Goal: Find specific page/section: Find specific page/section

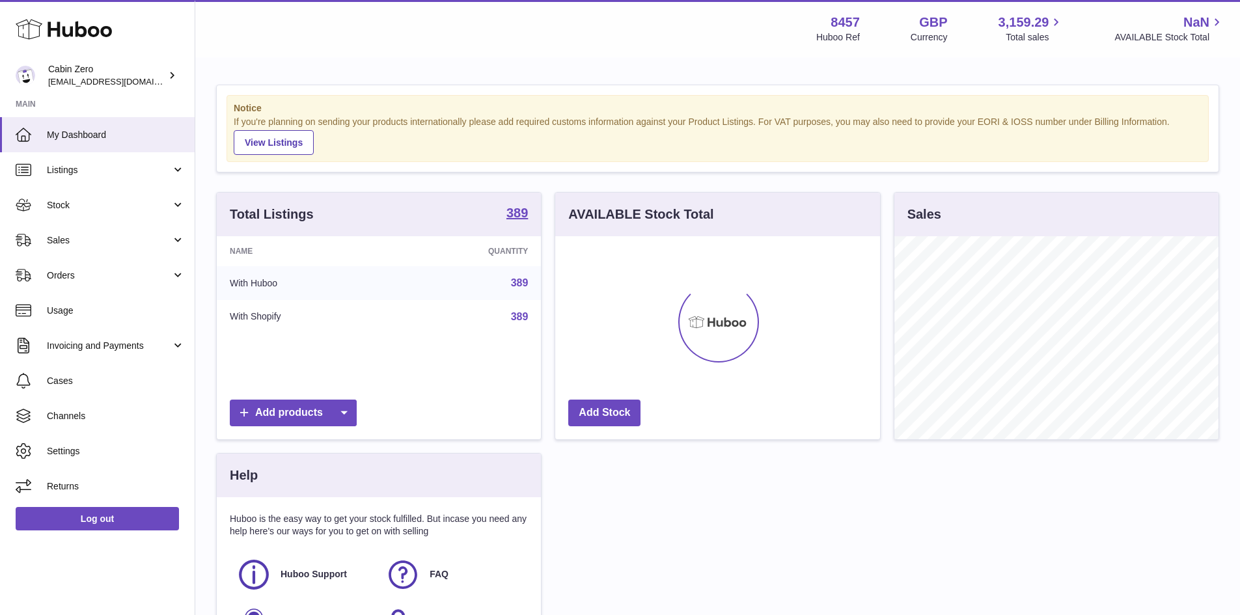
scroll to position [203, 325]
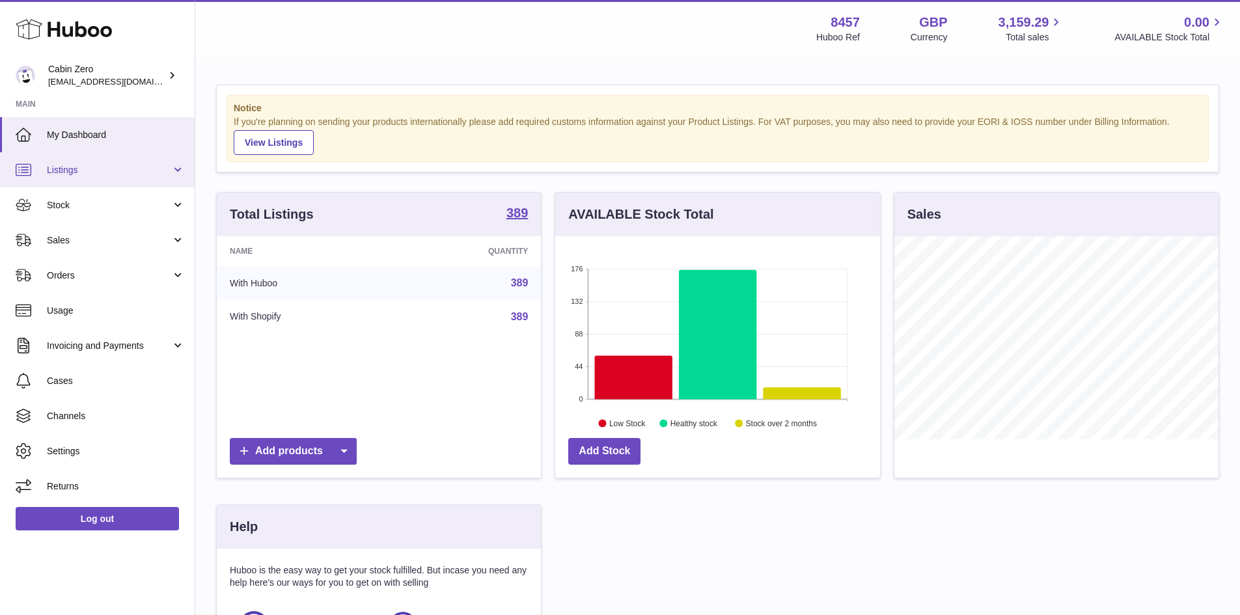
click at [57, 167] on span "Listings" at bounding box center [109, 170] width 124 height 12
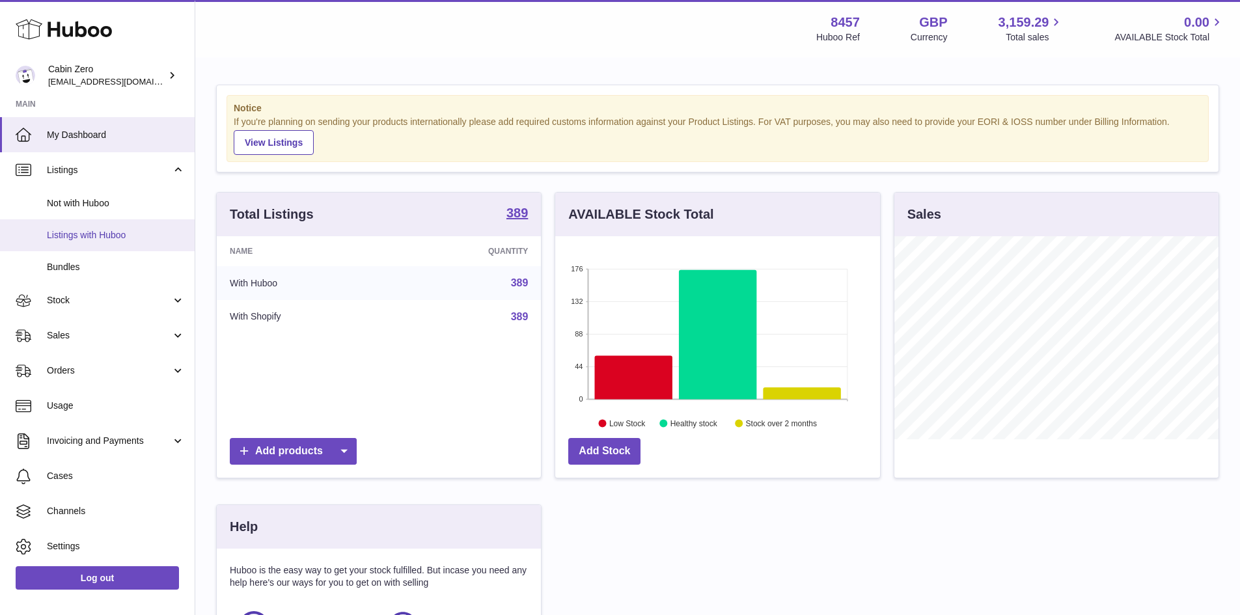
click at [90, 237] on span "Listings with Huboo" at bounding box center [116, 235] width 138 height 12
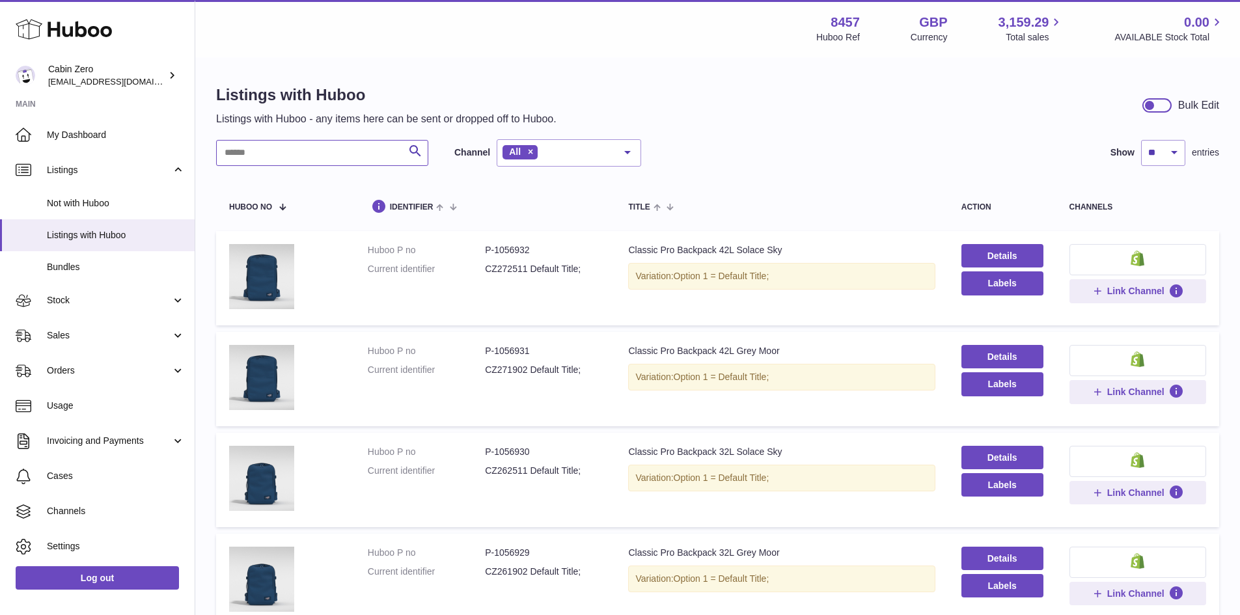
click at [332, 156] on input "text" at bounding box center [322, 153] width 212 height 26
type input "**********"
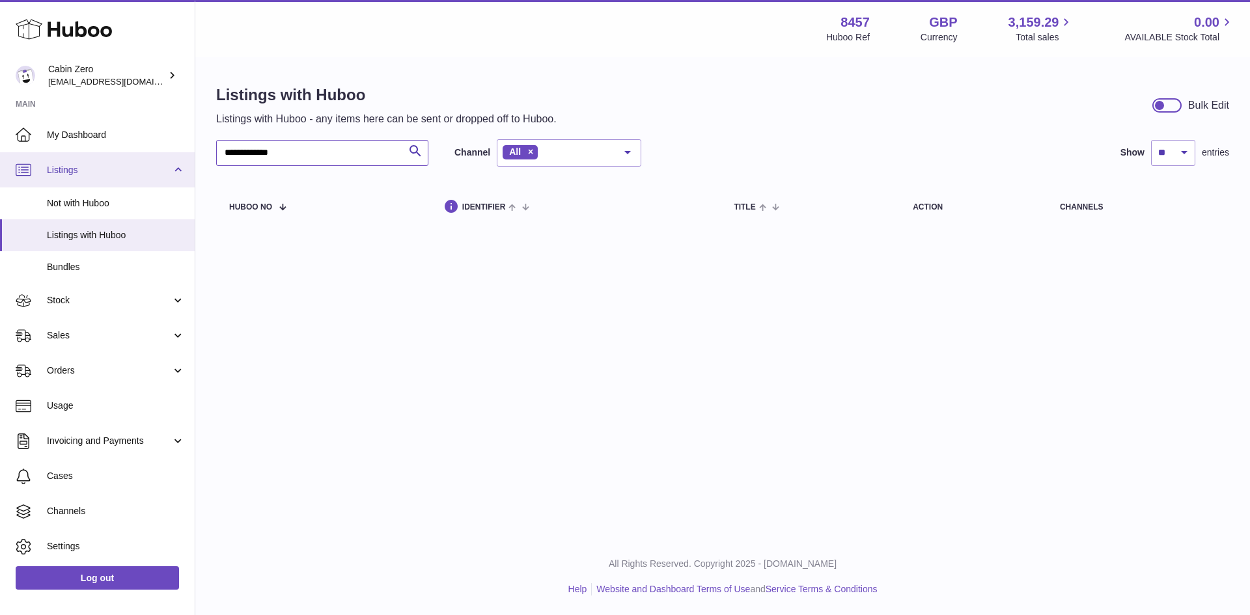
drag, startPoint x: 332, startPoint y: 156, endPoint x: 129, endPoint y: 169, distance: 203.5
click at [129, 169] on div "**********" at bounding box center [625, 307] width 1250 height 615
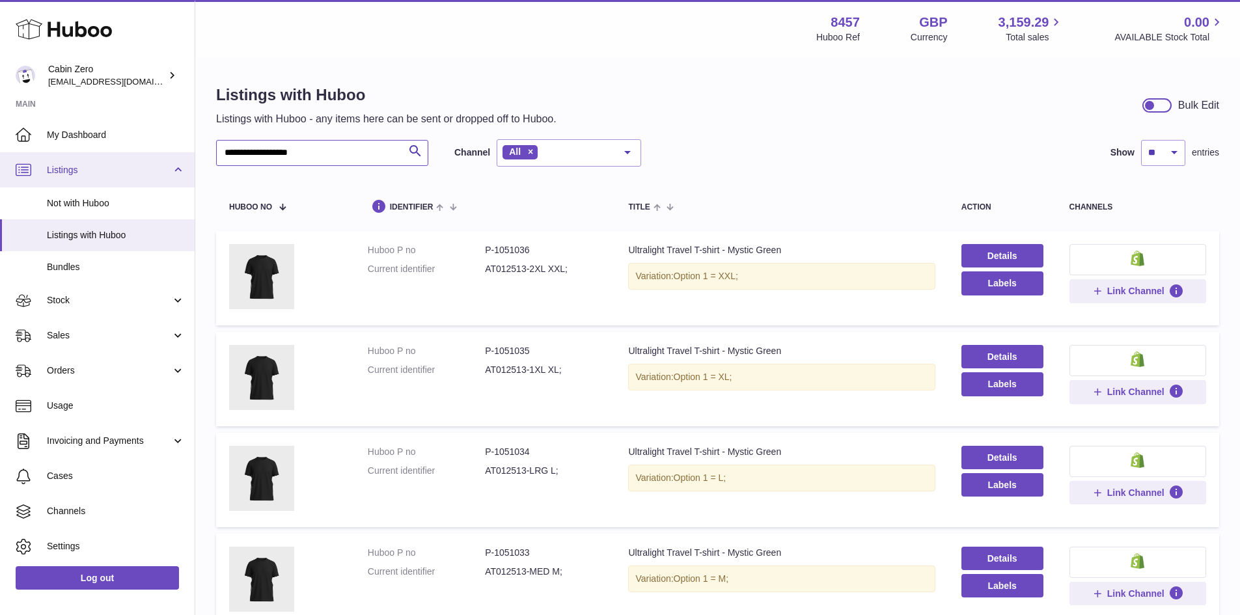
drag, startPoint x: 323, startPoint y: 154, endPoint x: 81, endPoint y: 166, distance: 242.5
drag, startPoint x: 824, startPoint y: 452, endPoint x: 715, endPoint y: 463, distance: 109.9
click at [715, 463] on td "Title Ultralight Travel T-shirt - Absolute Black Variation: Option 1 = L;" at bounding box center [781, 480] width 333 height 94
click at [779, 456] on div "Ultralight Travel T-shirt - Absolute Black" at bounding box center [781, 452] width 307 height 12
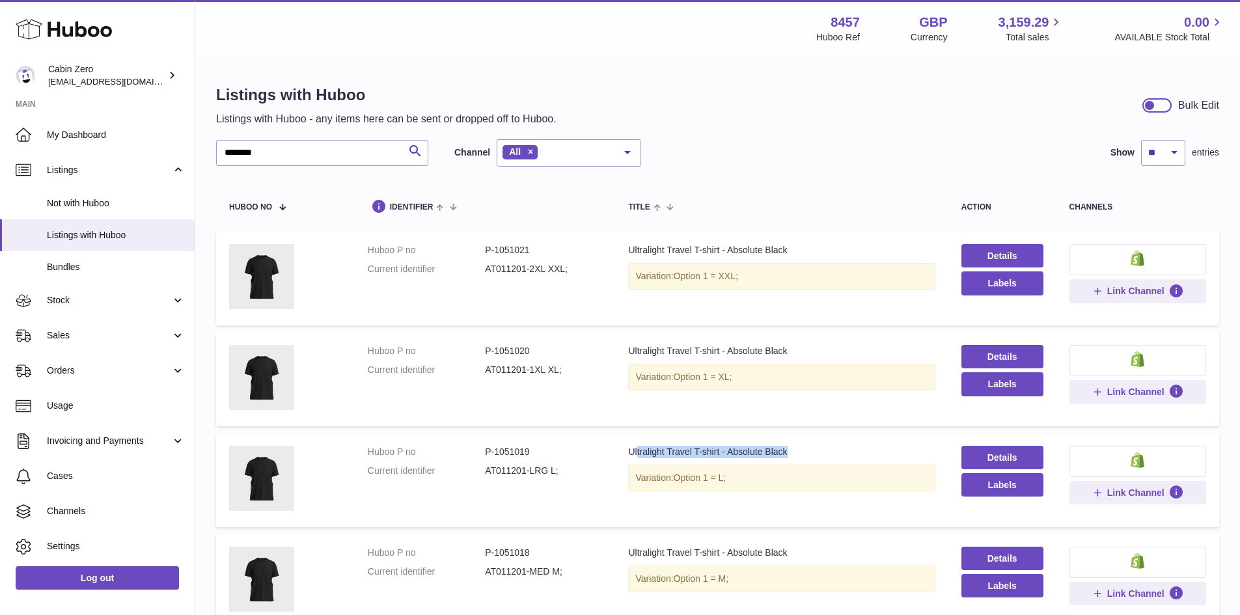
drag, startPoint x: 811, startPoint y: 449, endPoint x: 633, endPoint y: 456, distance: 178.5
click at [633, 456] on div "Ultralight Travel T-shirt - Absolute Black" at bounding box center [781, 452] width 307 height 12
click at [556, 471] on dd "AT011201-LRG L;" at bounding box center [543, 471] width 117 height 12
drag, startPoint x: 531, startPoint y: 451, endPoint x: 493, endPoint y: 454, distance: 37.3
click at [493, 454] on dd "P-1051019" at bounding box center [543, 452] width 117 height 12
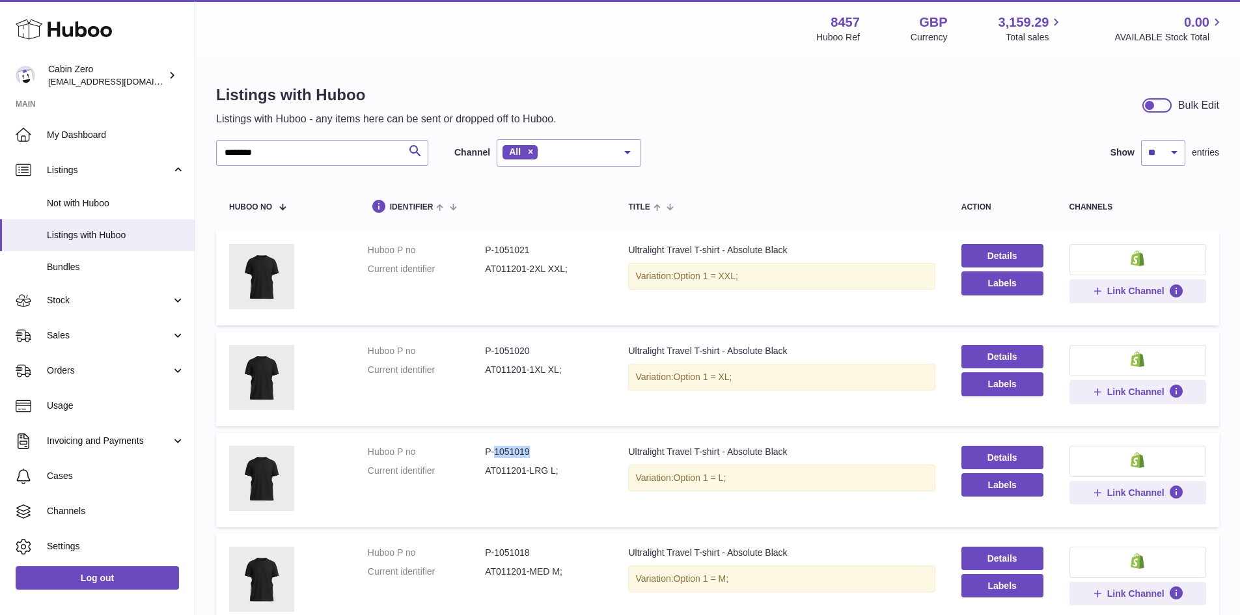
copy dd "1051019"
drag, startPoint x: 327, startPoint y: 146, endPoint x: 133, endPoint y: 152, distance: 194.7
drag, startPoint x: 536, startPoint y: 454, endPoint x: 495, endPoint y: 452, distance: 41.7
click at [495, 452] on dd "P-1051029" at bounding box center [543, 452] width 117 height 12
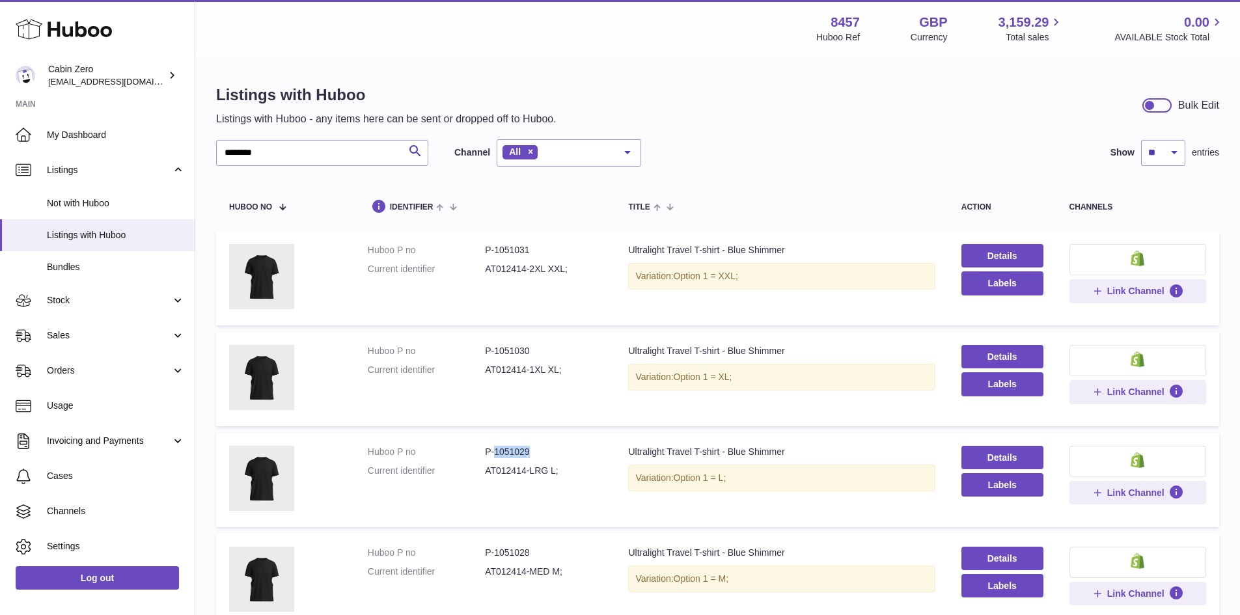
copy dd "1051029"
drag, startPoint x: 283, startPoint y: 157, endPoint x: 213, endPoint y: 159, distance: 69.7
paste input "text"
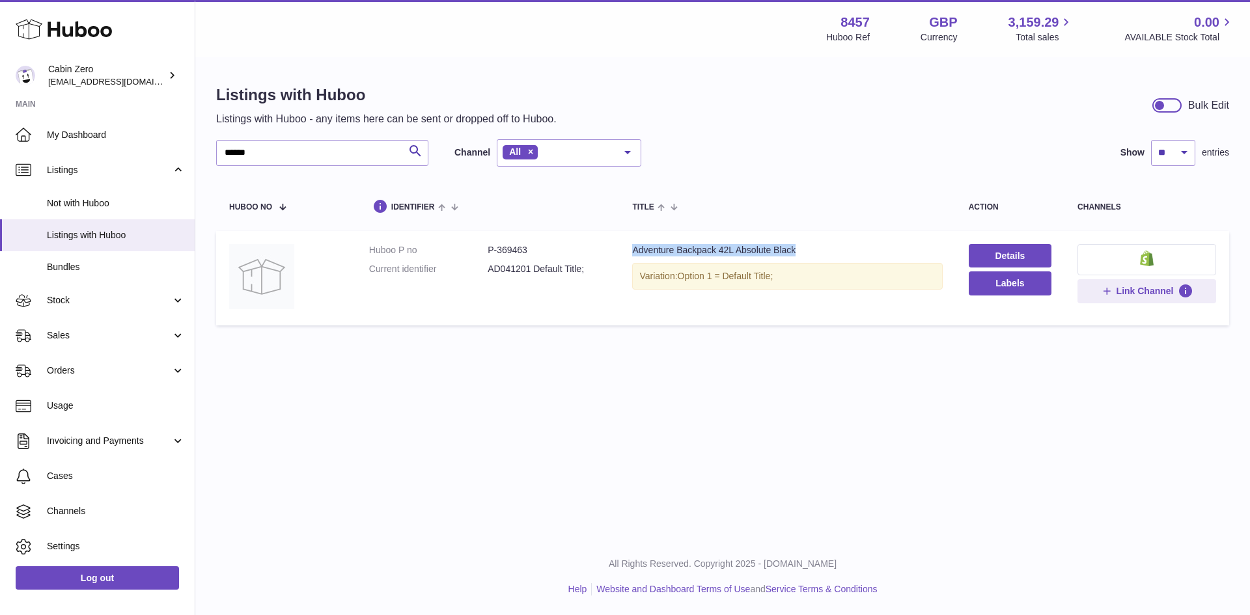
drag, startPoint x: 628, startPoint y: 249, endPoint x: 835, endPoint y: 249, distance: 207.0
click at [835, 249] on td "Title Adventure Backpack 42L Absolute Black Variation: Option 1 = Default Title;" at bounding box center [787, 278] width 336 height 94
drag, startPoint x: 533, startPoint y: 250, endPoint x: 498, endPoint y: 253, distance: 34.7
click at [498, 253] on dd "P-369463" at bounding box center [547, 250] width 118 height 12
copy dd "369463"
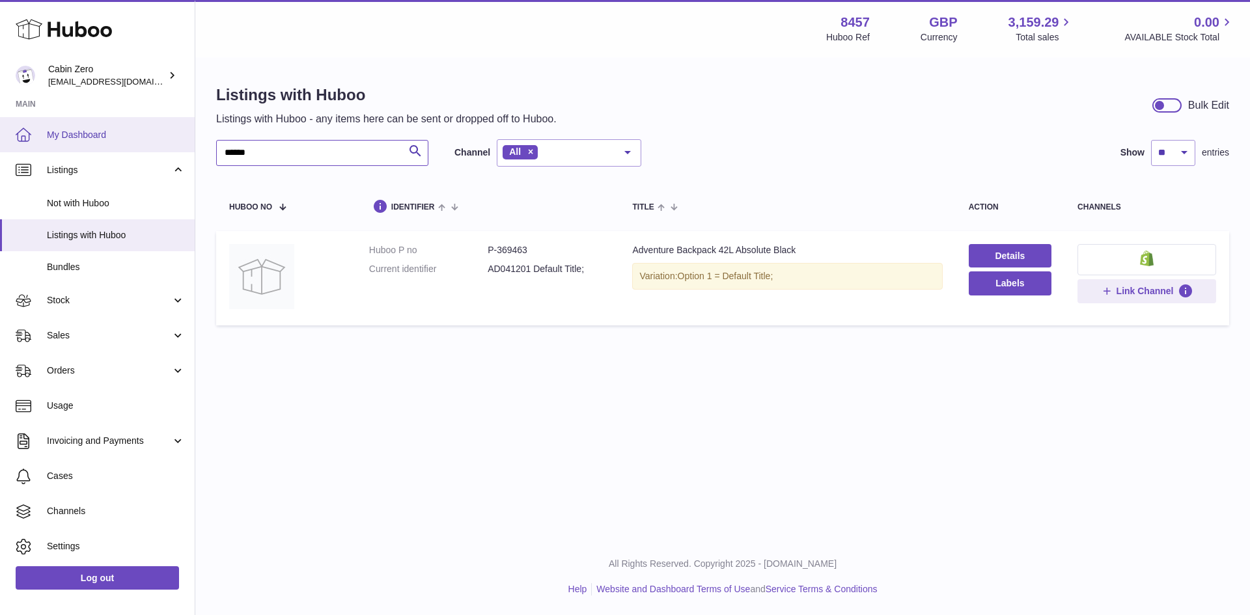
drag, startPoint x: 273, startPoint y: 148, endPoint x: 140, endPoint y: 151, distance: 132.8
click at [150, 152] on div "Huboo Cabin Zero internalAdmin-8457@internal.huboo.com Main My Dashboard Listin…" at bounding box center [625, 307] width 1250 height 615
paste input "text"
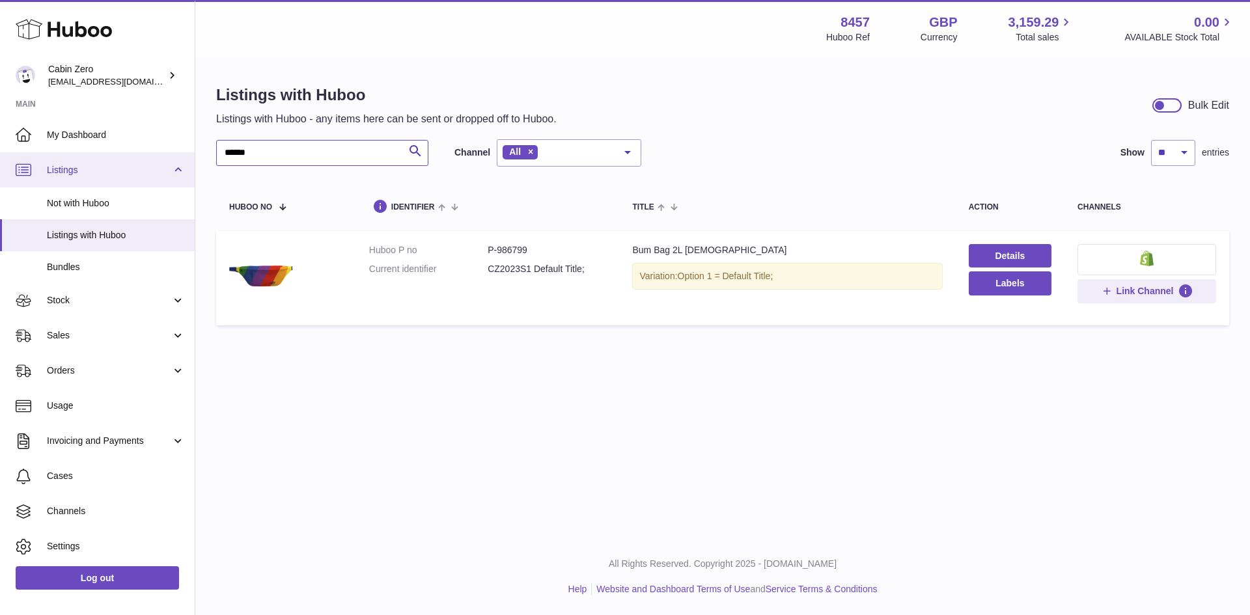
drag, startPoint x: 350, startPoint y: 161, endPoint x: 92, endPoint y: 186, distance: 258.3
click at [92, 186] on div "Huboo Cabin Zero internalAdmin-8457@internal.huboo.com Main My Dashboard Listin…" at bounding box center [625, 307] width 1250 height 615
paste input "text"
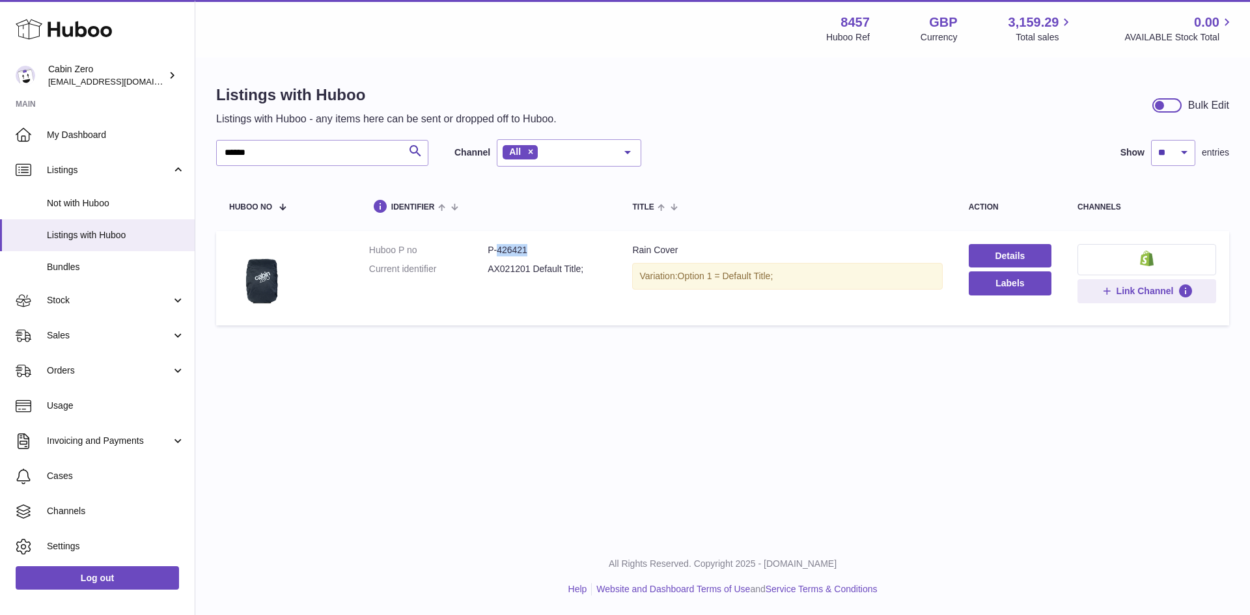
drag, startPoint x: 533, startPoint y: 243, endPoint x: 496, endPoint y: 249, distance: 36.9
click at [496, 249] on td "Huboo P no P-426421 Current identifier AX021201 Default Title;" at bounding box center [488, 278] width 264 height 94
copy dd "426421"
drag, startPoint x: 275, startPoint y: 150, endPoint x: 164, endPoint y: 158, distance: 111.6
click at [164, 158] on div "Huboo Cabin Zero internalAdmin-8457@internal.huboo.com Main My Dashboard Listin…" at bounding box center [625, 307] width 1250 height 615
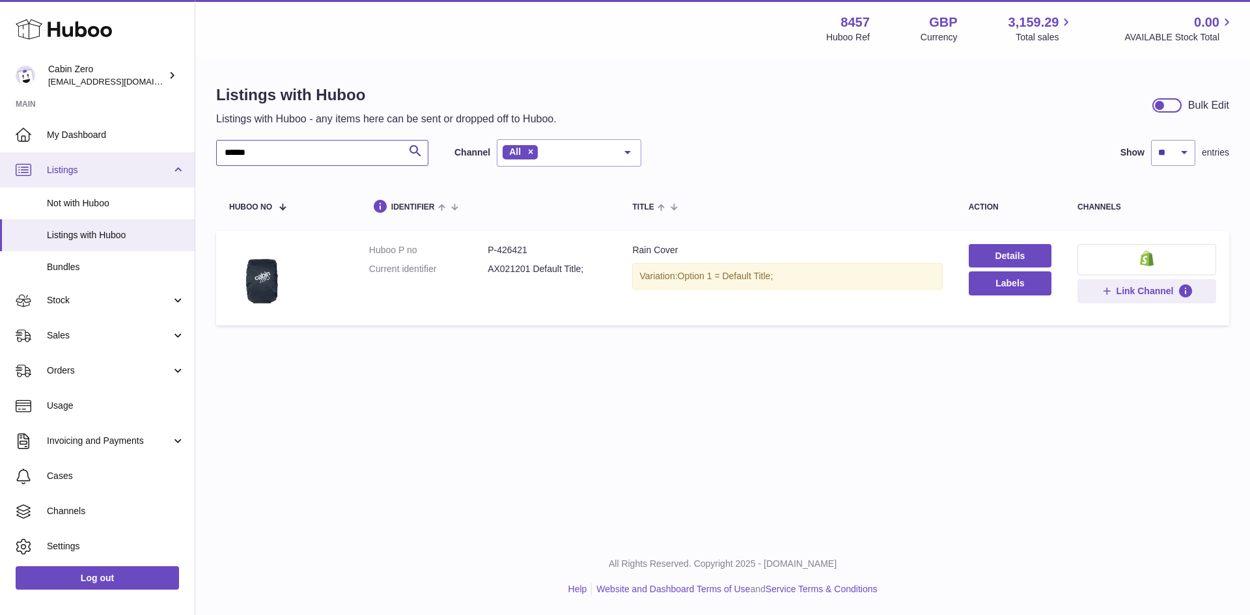
paste input "*"
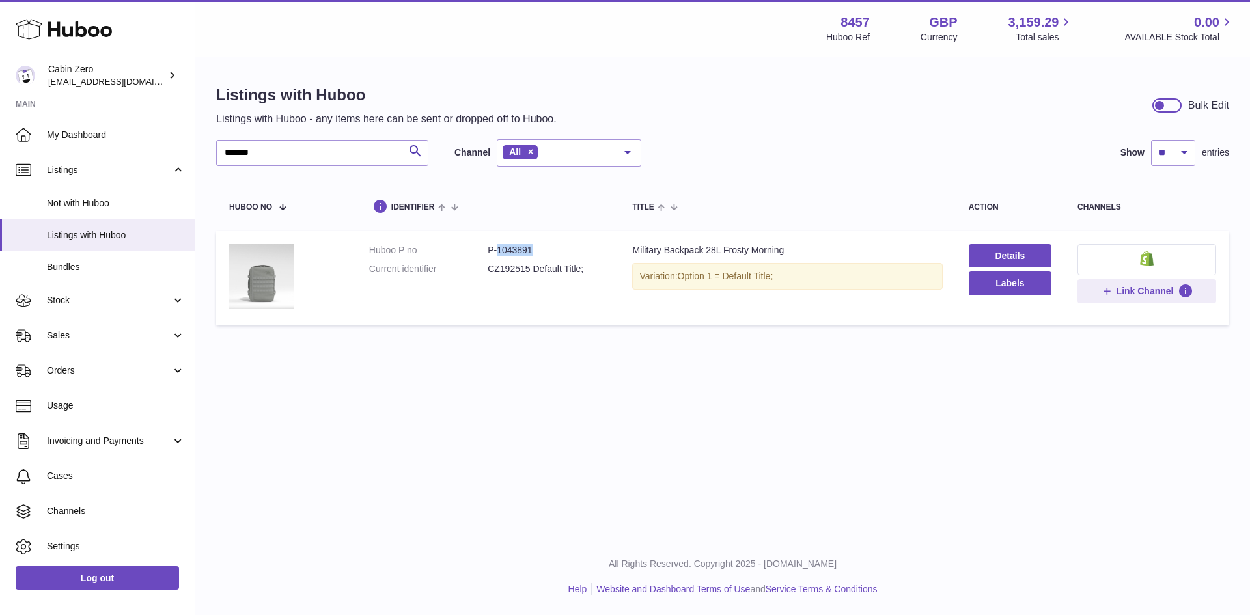
drag, startPoint x: 549, startPoint y: 247, endPoint x: 497, endPoint y: 256, distance: 52.9
click at [497, 256] on dd "P-1043891" at bounding box center [547, 250] width 118 height 12
copy dd "1043891"
drag, startPoint x: 342, startPoint y: 152, endPoint x: 147, endPoint y: 154, distance: 194.7
click at [147, 154] on div "Huboo Cabin Zero internalAdmin-8457@internal.huboo.com Main My Dashboard Listin…" at bounding box center [625, 307] width 1250 height 615
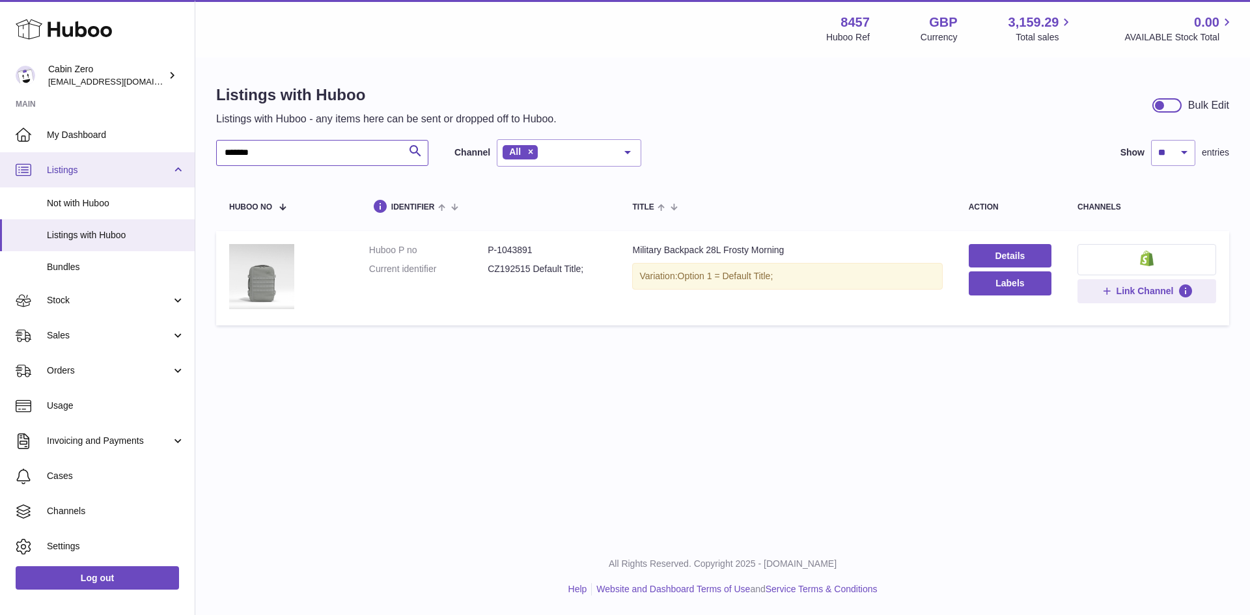
paste input "text"
type input "******"
